Goal: Information Seeking & Learning: Understand process/instructions

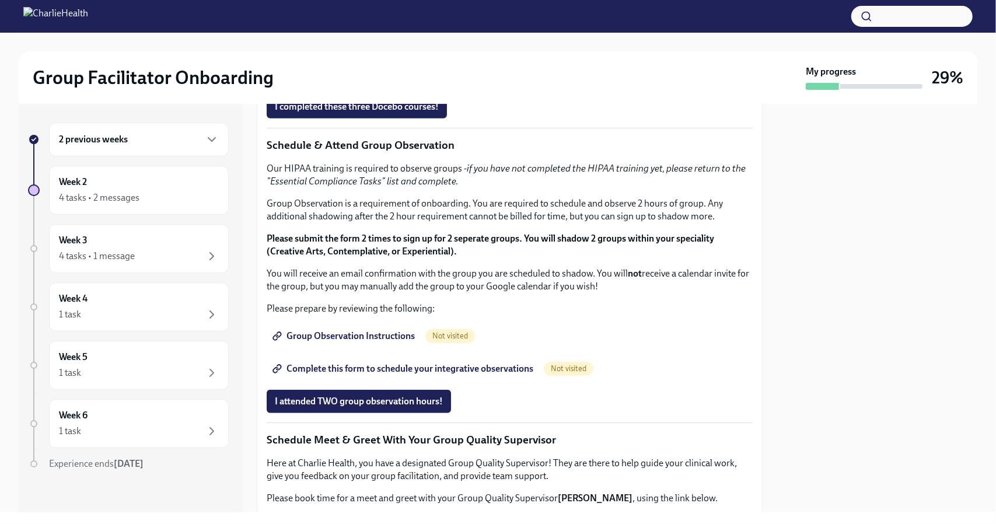
scroll to position [516, 0]
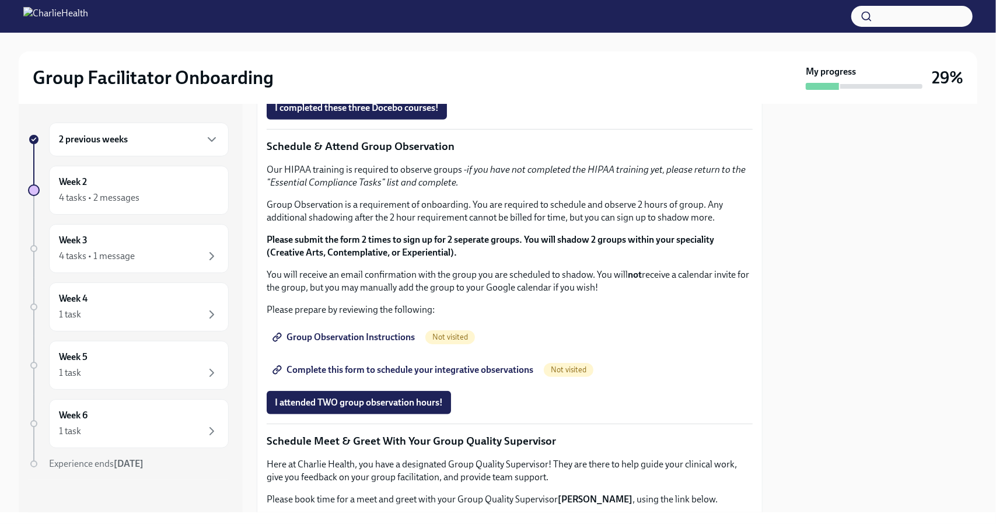
click at [383, 64] on strong "Click here to access your Docebo!" at bounding box center [345, 58] width 134 height 11
click at [356, 114] on span "I completed these three Docebo courses!" at bounding box center [357, 108] width 164 height 12
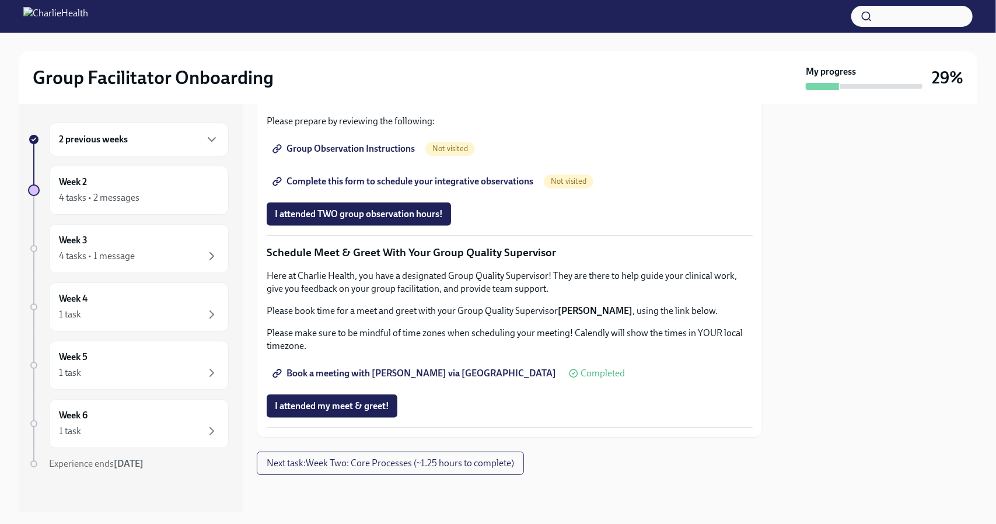
scroll to position [865, 0]
click at [377, 155] on span "Group Observation Instructions" at bounding box center [345, 149] width 140 height 12
click at [414, 187] on span "Complete this form to schedule your integrative observations" at bounding box center [404, 182] width 258 height 12
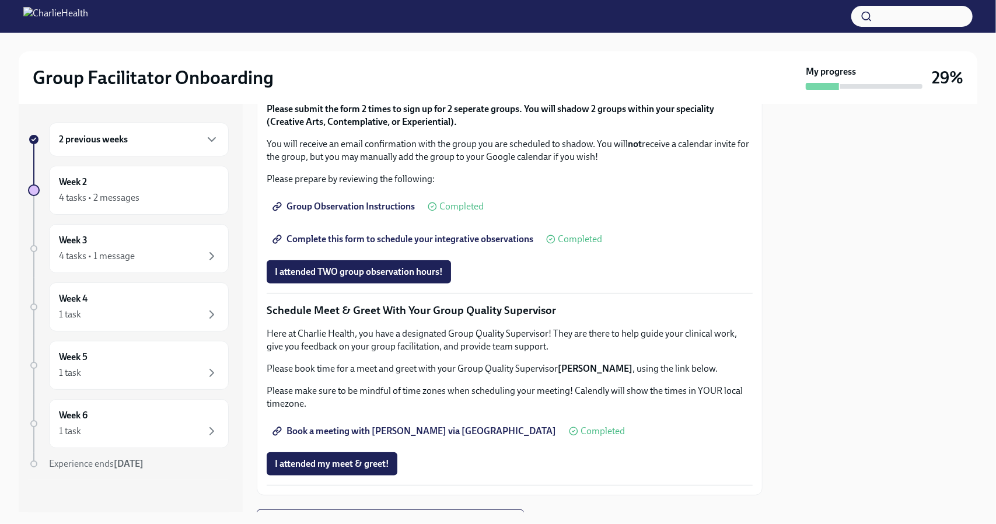
scroll to position [646, 0]
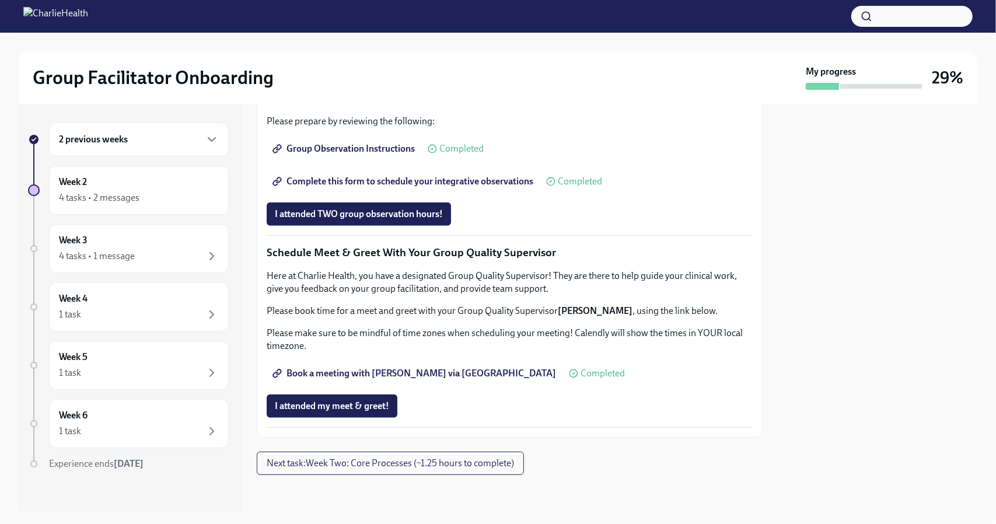
scroll to position [1062, 0]
click at [396, 474] on button "Next task : Week Two: Core Processes (~1.25 hours to complete)" at bounding box center [390, 463] width 267 height 23
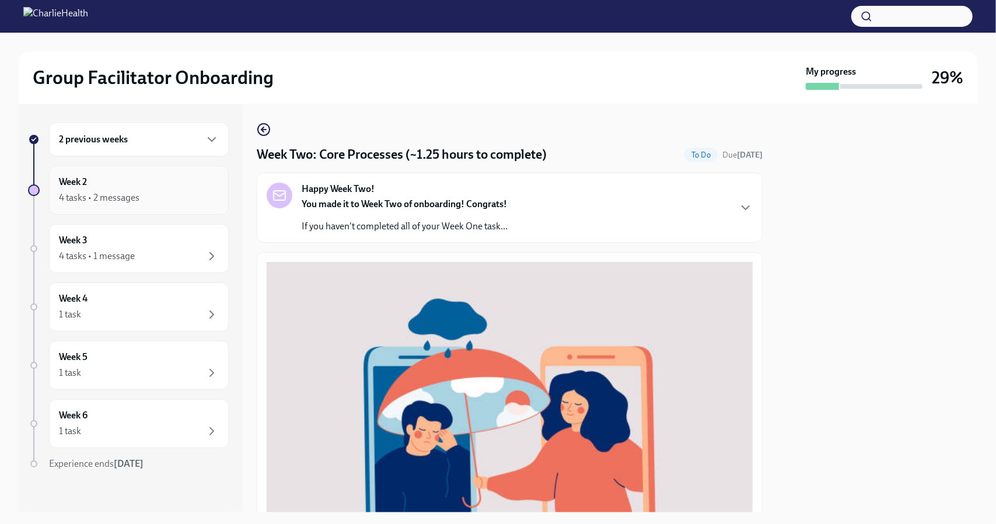
click at [104, 188] on div "Week 2 4 tasks • 2 messages" at bounding box center [139, 190] width 160 height 29
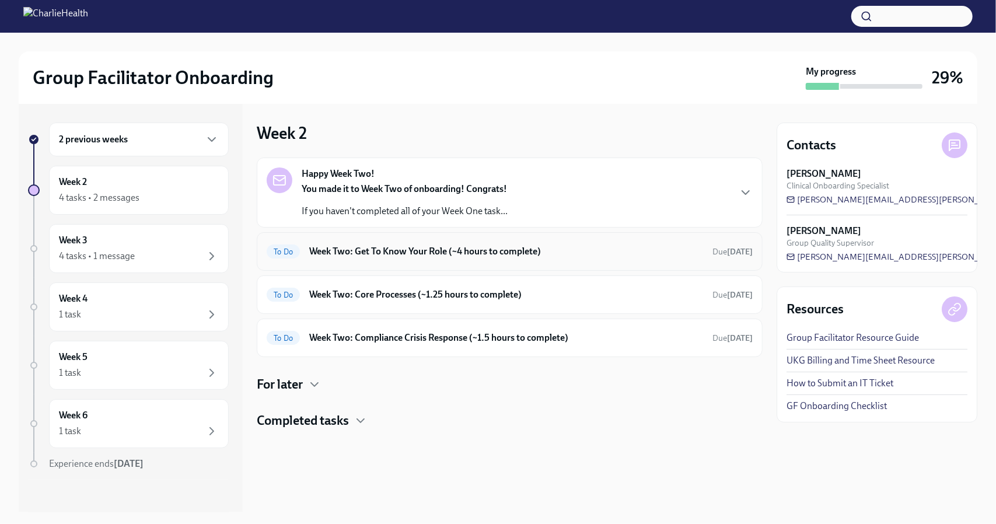
click at [478, 254] on h6 "Week Two: Get To Know Your Role (~4 hours to complete)" at bounding box center [506, 251] width 394 height 13
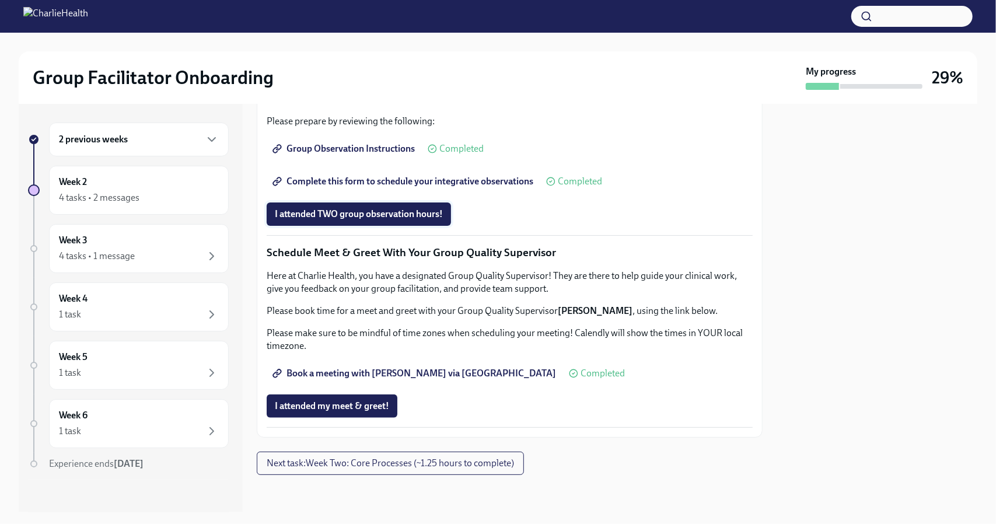
scroll to position [1062, 0]
click at [332, 466] on span "Next task : Week Two: Core Processes (~1.25 hours to complete)" at bounding box center [390, 463] width 247 height 12
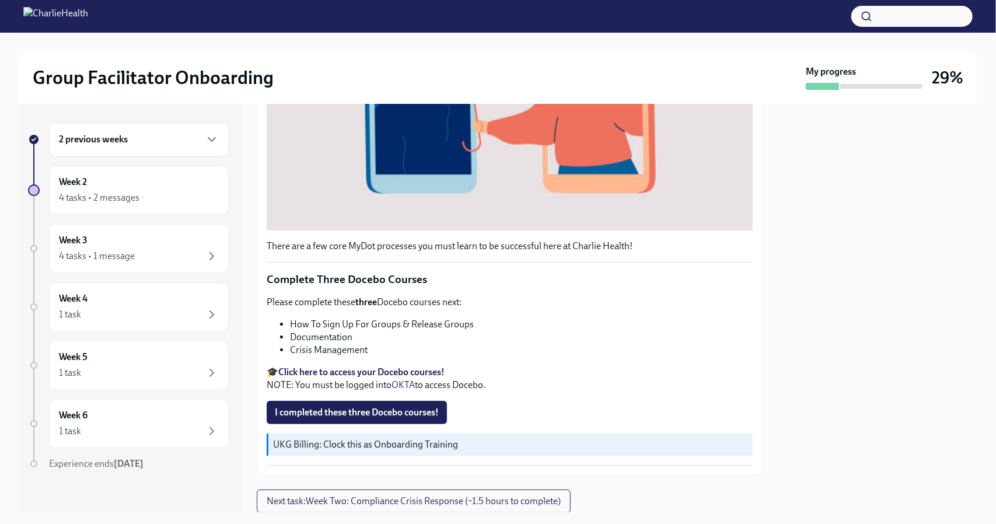
scroll to position [358, 0]
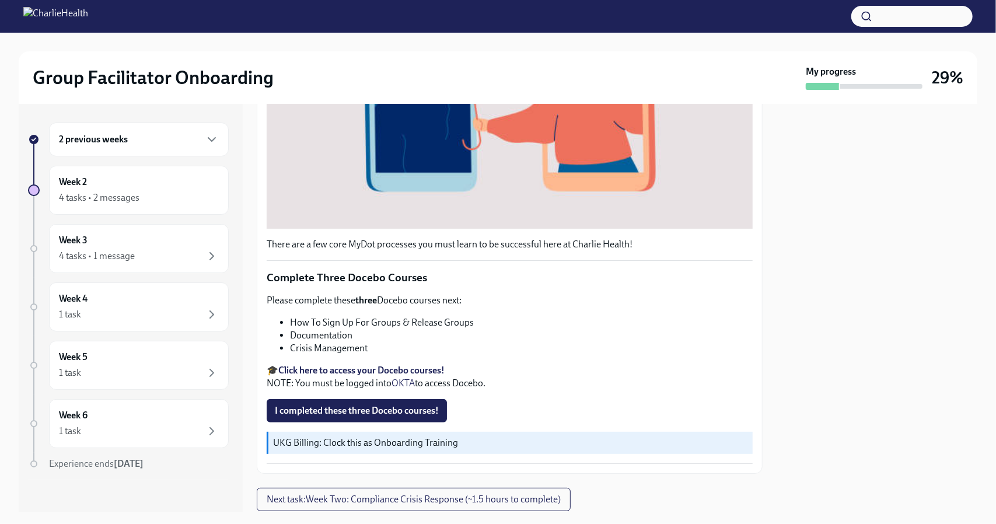
click at [424, 463] on hr at bounding box center [510, 463] width 486 height 1
